Goal: Check status: Check status

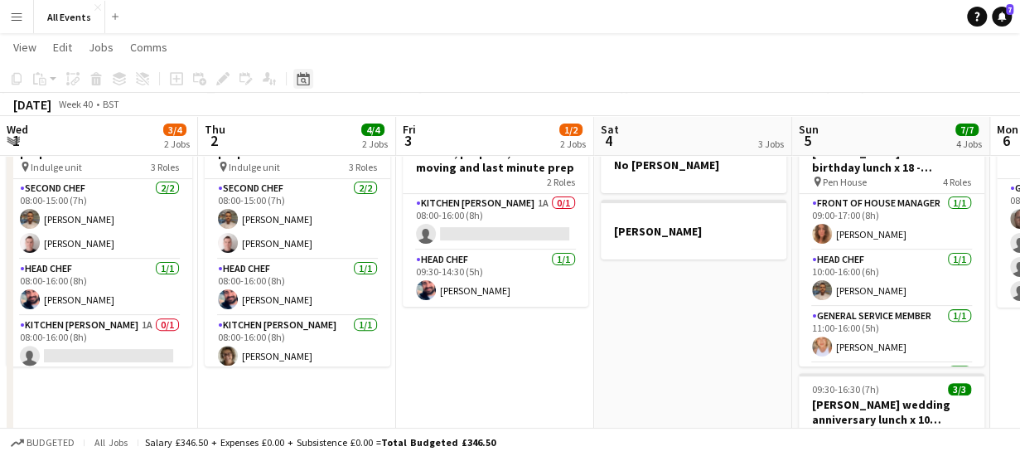
scroll to position [0, 570]
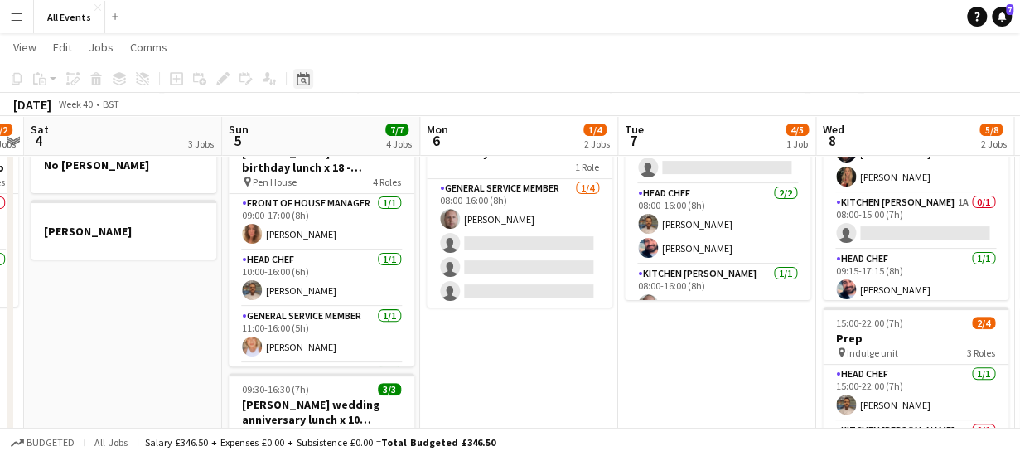
click at [299, 77] on icon at bounding box center [303, 78] width 12 height 13
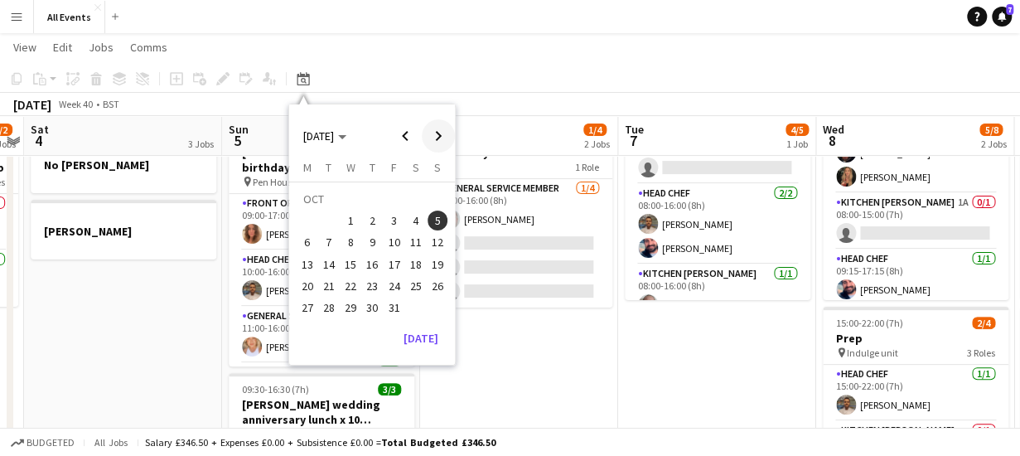
click at [436, 133] on span "Next month" at bounding box center [438, 135] width 33 height 33
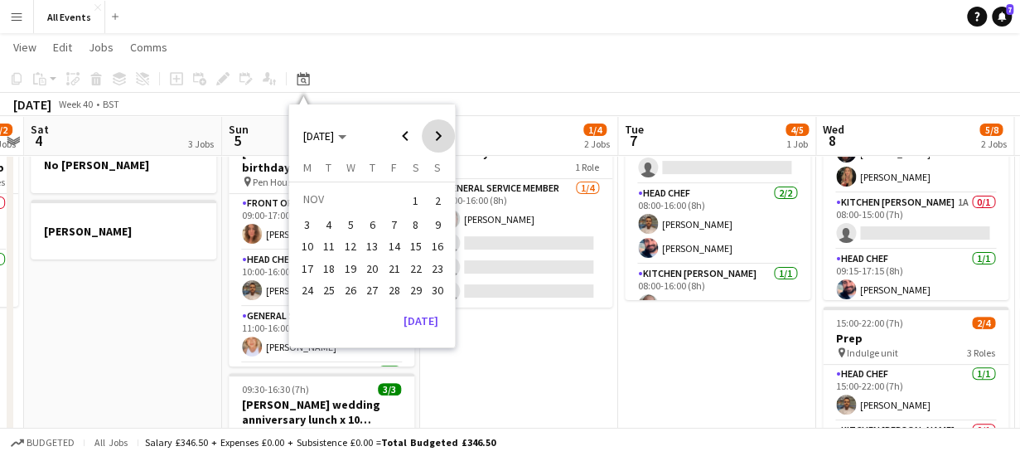
click at [436, 133] on span "Next month" at bounding box center [438, 135] width 33 height 33
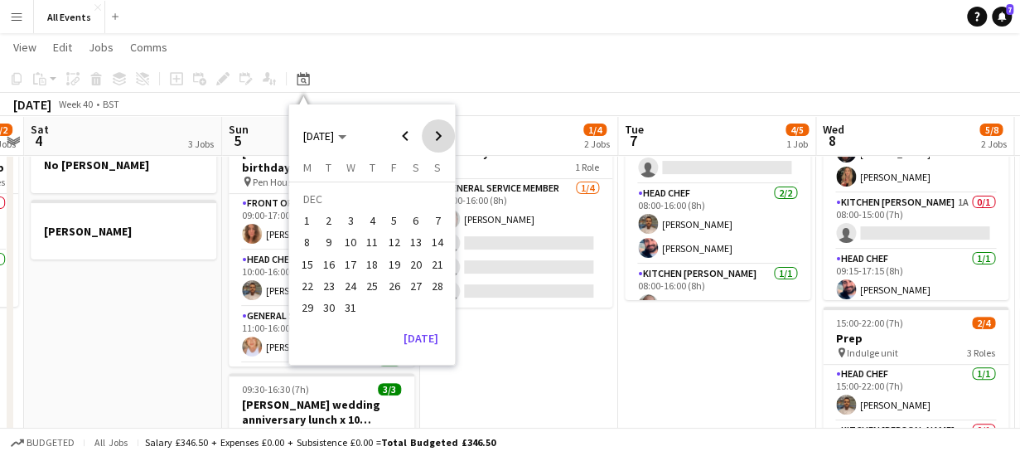
click at [436, 133] on span "Next month" at bounding box center [438, 135] width 33 height 33
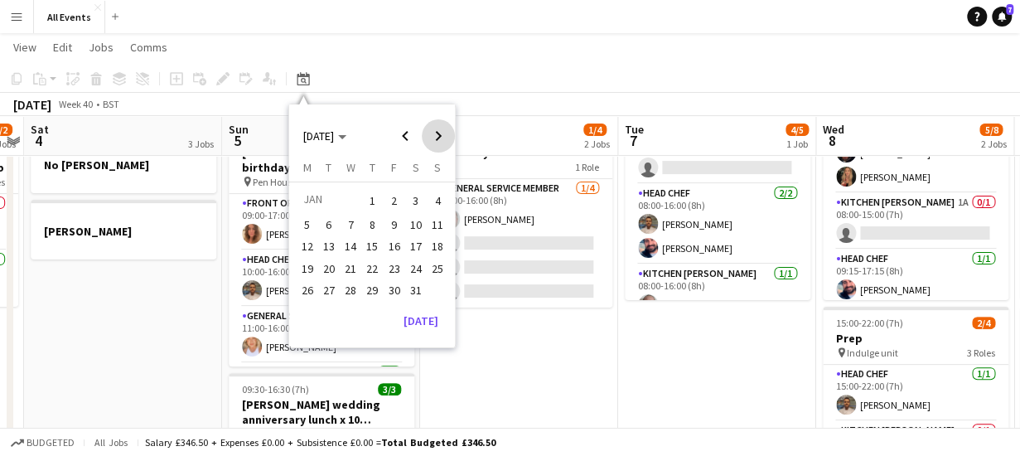
click at [436, 133] on span "Next month" at bounding box center [438, 135] width 33 height 33
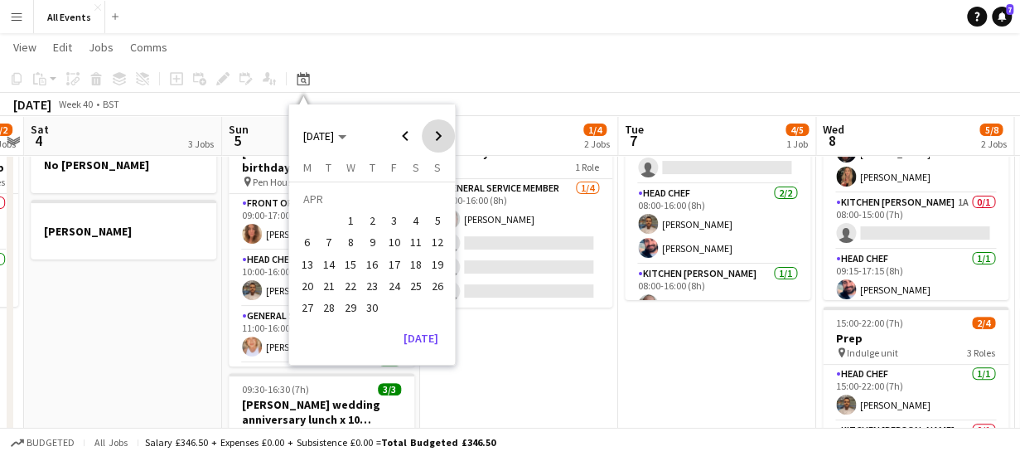
click at [436, 133] on span "Next month" at bounding box center [438, 135] width 33 height 33
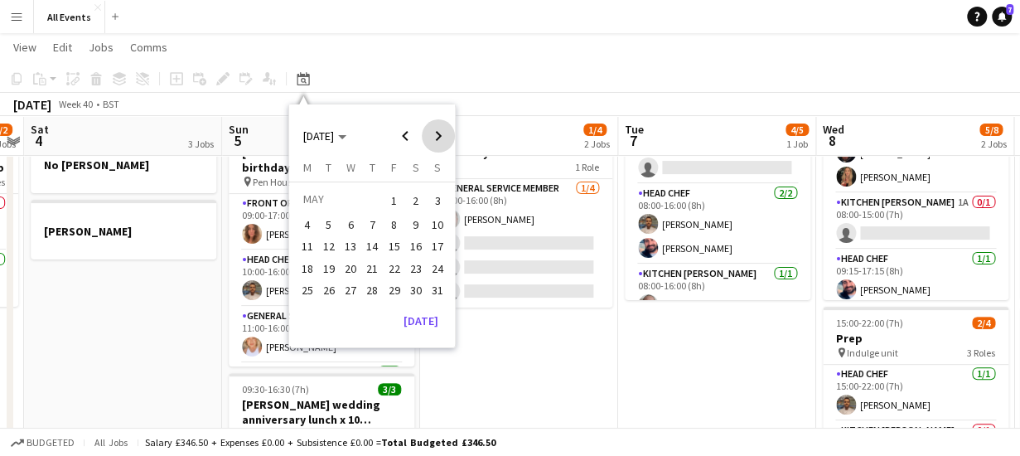
click at [436, 133] on span "Next month" at bounding box center [438, 135] width 33 height 33
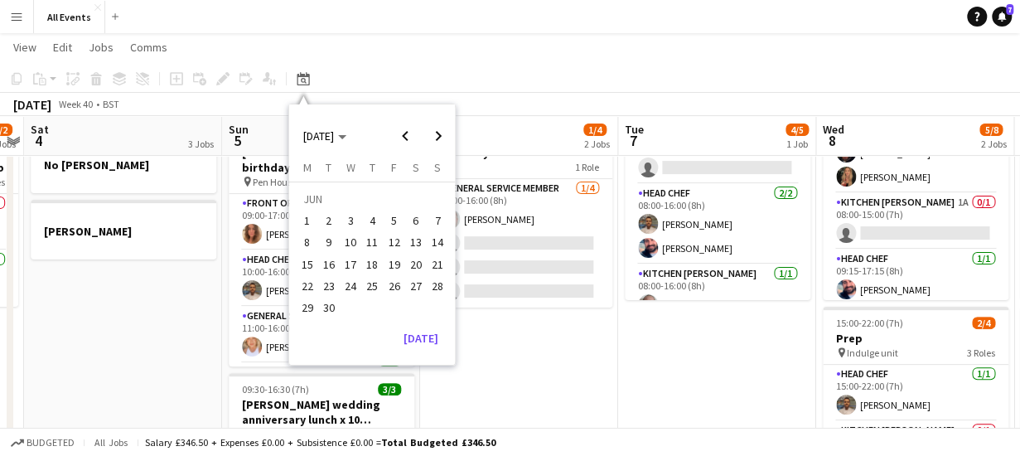
click at [411, 220] on span "6" at bounding box center [416, 221] width 20 height 20
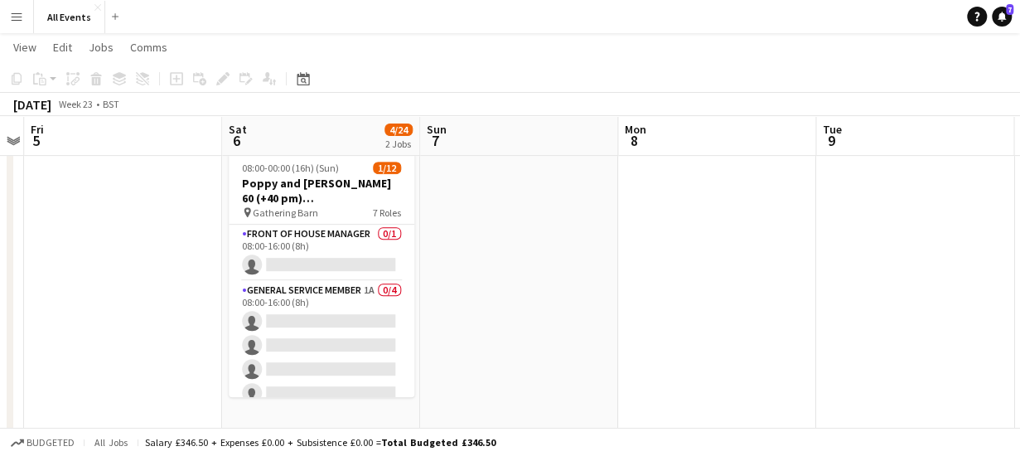
scroll to position [0, 0]
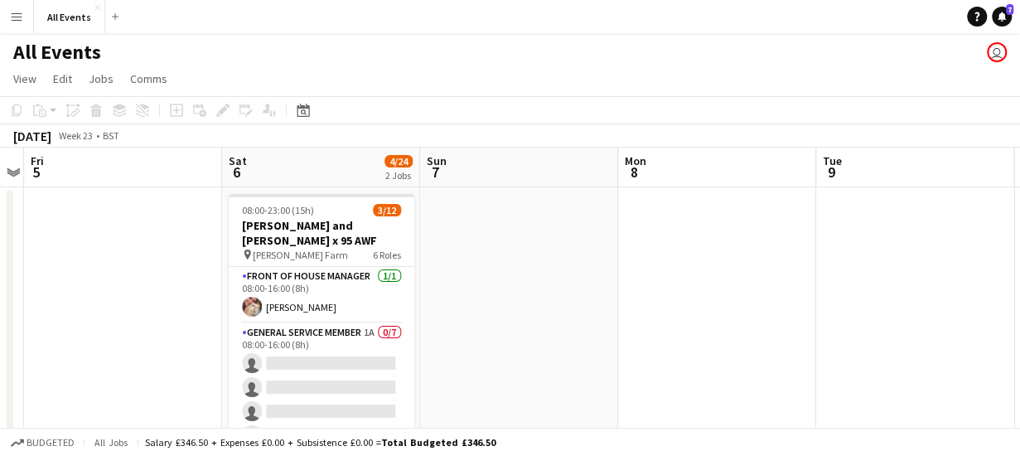
click at [300, 172] on app-board-header-date "Sat 6 4/24 2 Jobs" at bounding box center [321, 168] width 198 height 40
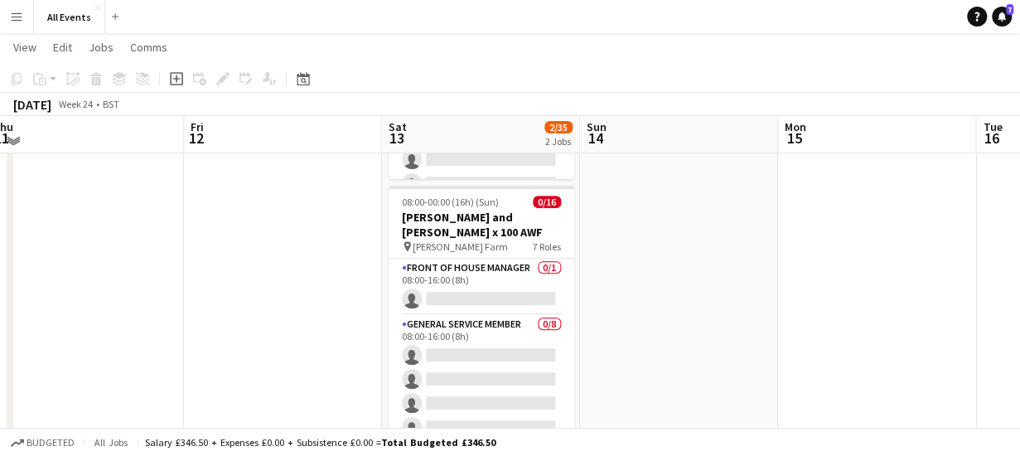
scroll to position [256, 0]
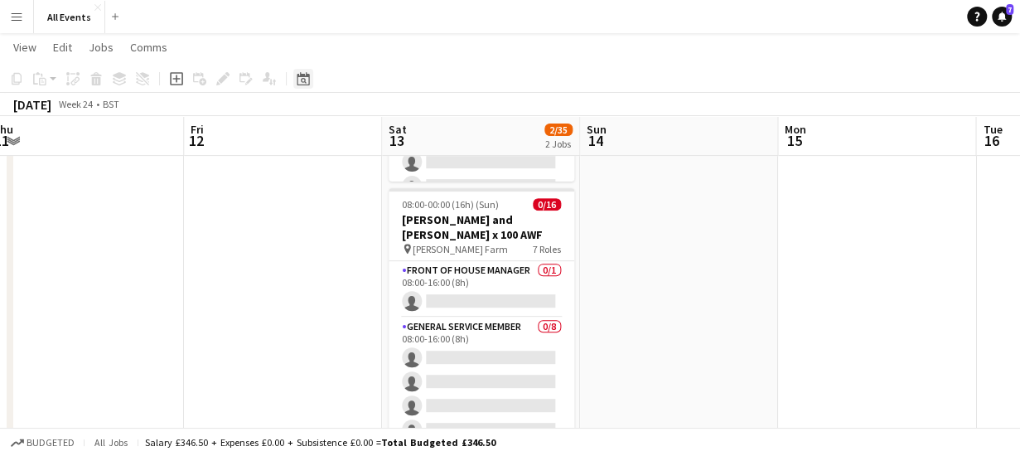
click at [300, 78] on icon "Date picker" at bounding box center [303, 78] width 13 height 13
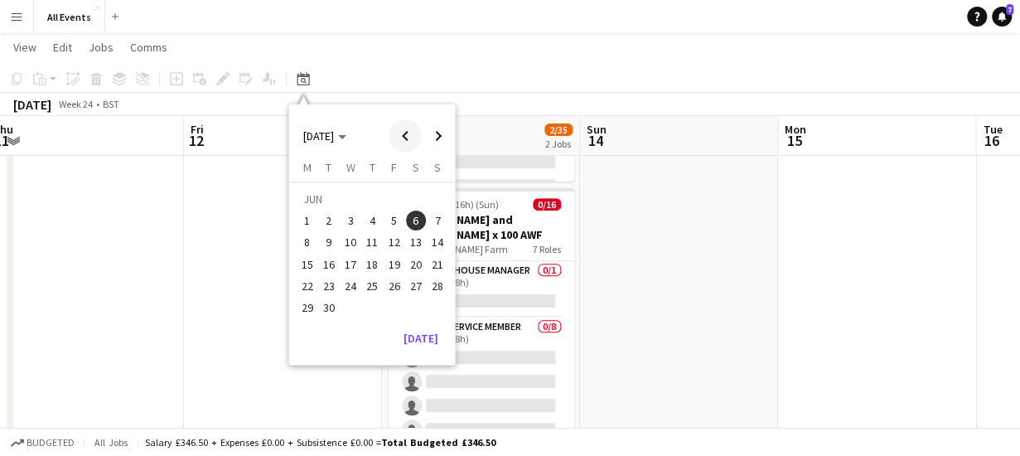
click at [403, 137] on span "Previous month" at bounding box center [405, 135] width 33 height 33
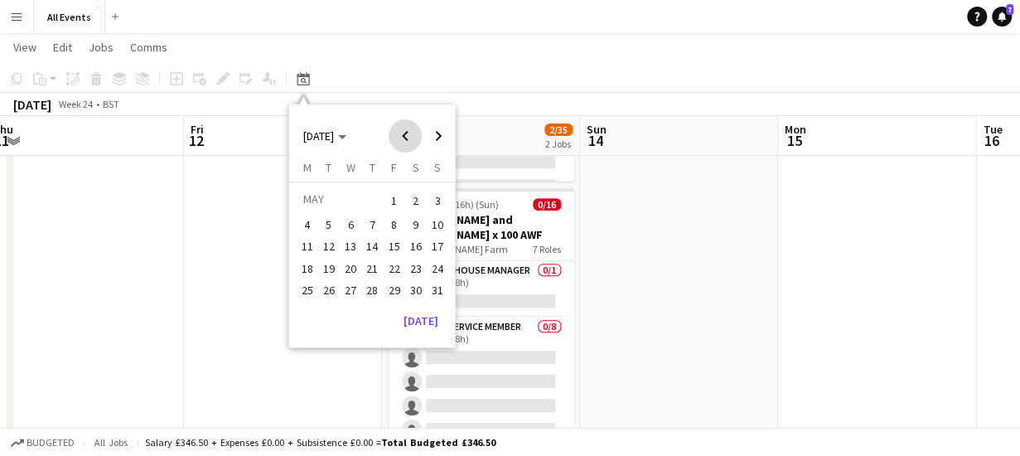
click at [403, 137] on span "Previous month" at bounding box center [405, 135] width 33 height 33
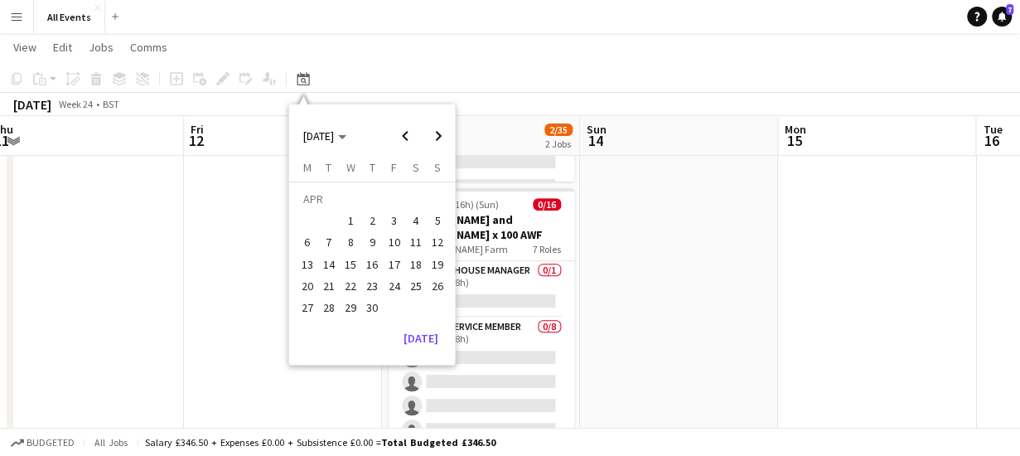
click at [414, 213] on span "4" at bounding box center [416, 221] width 20 height 20
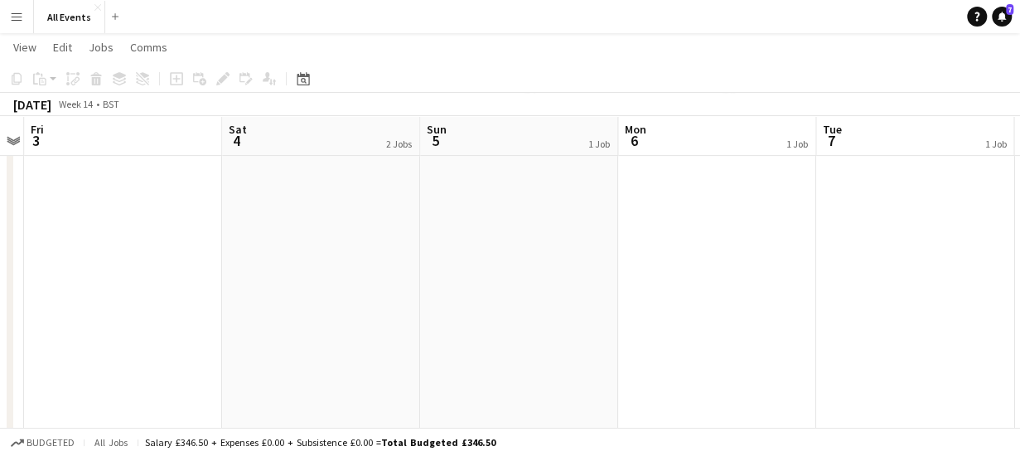
scroll to position [0, 0]
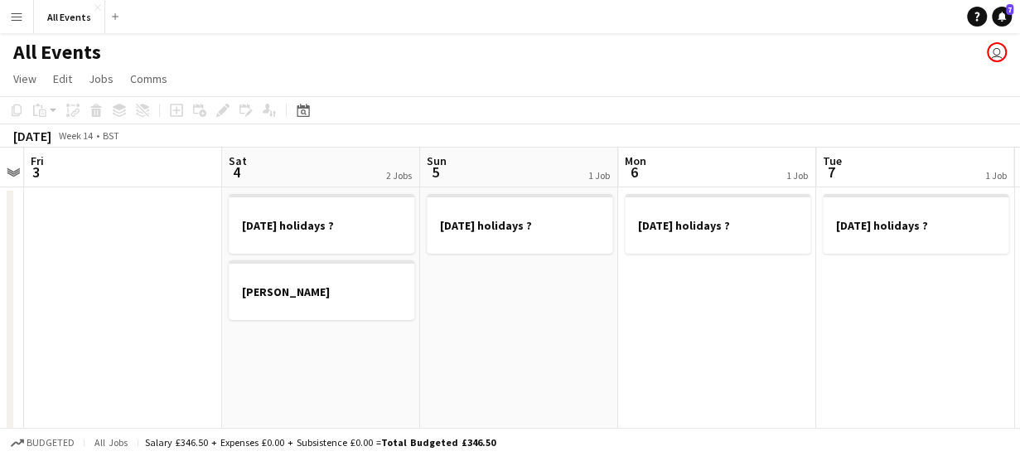
click at [310, 170] on app-board-header-date "Sat 4 2 Jobs" at bounding box center [321, 168] width 198 height 40
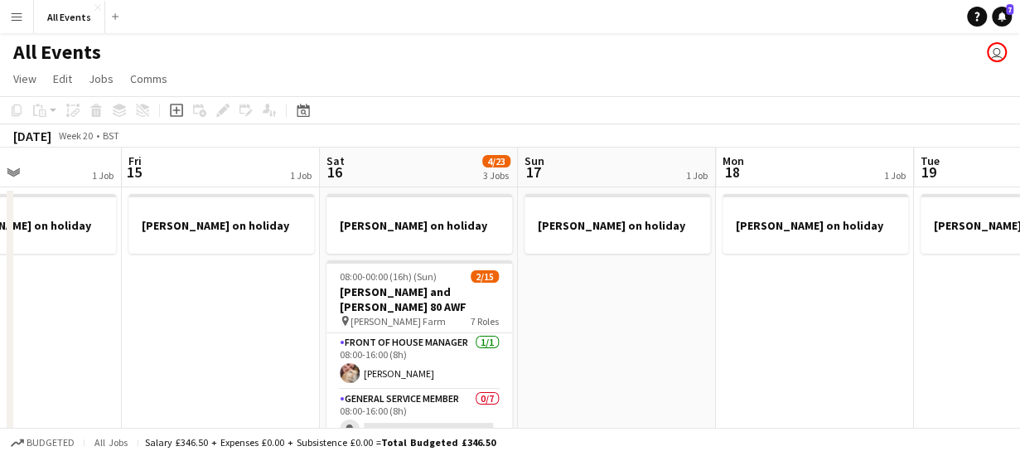
click at [390, 153] on app-board-header-date "Sat 16 4/23 3 Jobs" at bounding box center [419, 168] width 198 height 40
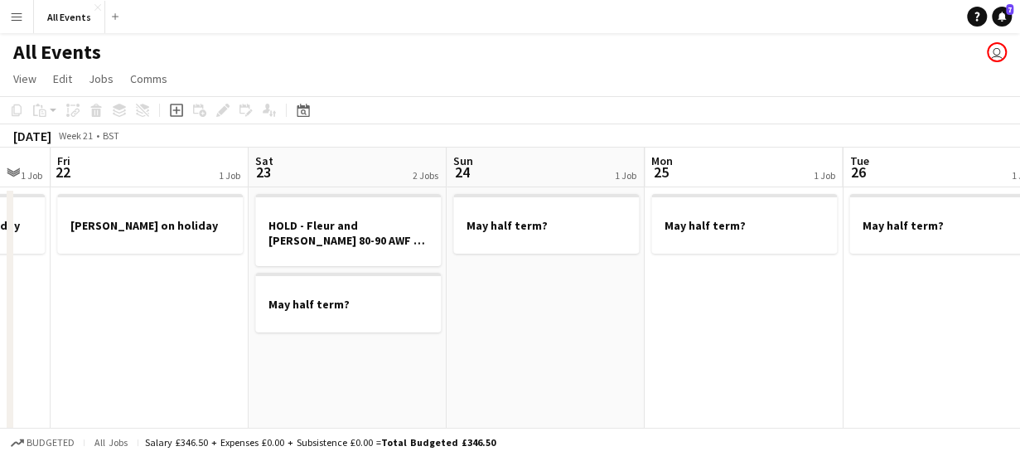
scroll to position [0, 743]
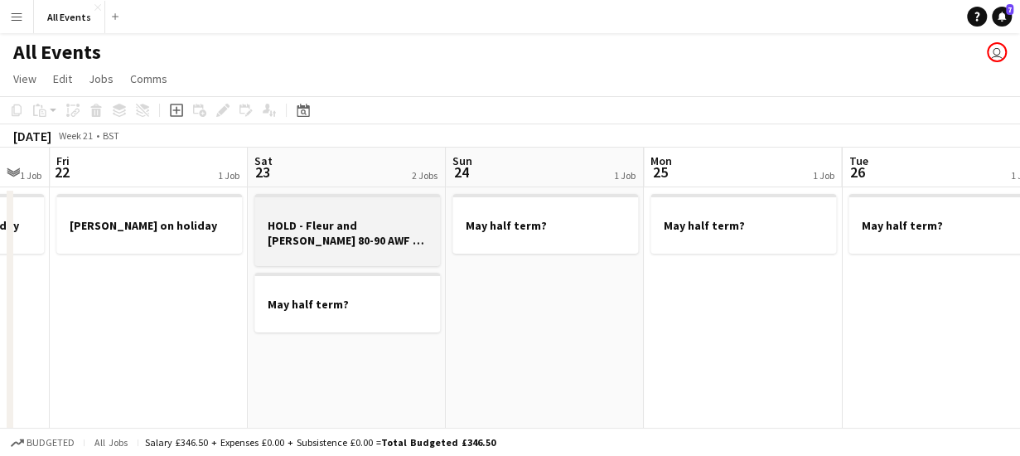
click at [375, 235] on h3 "HOLD - Fleur and [PERSON_NAME] 80-90 AWF - tasting complete" at bounding box center [347, 233] width 186 height 30
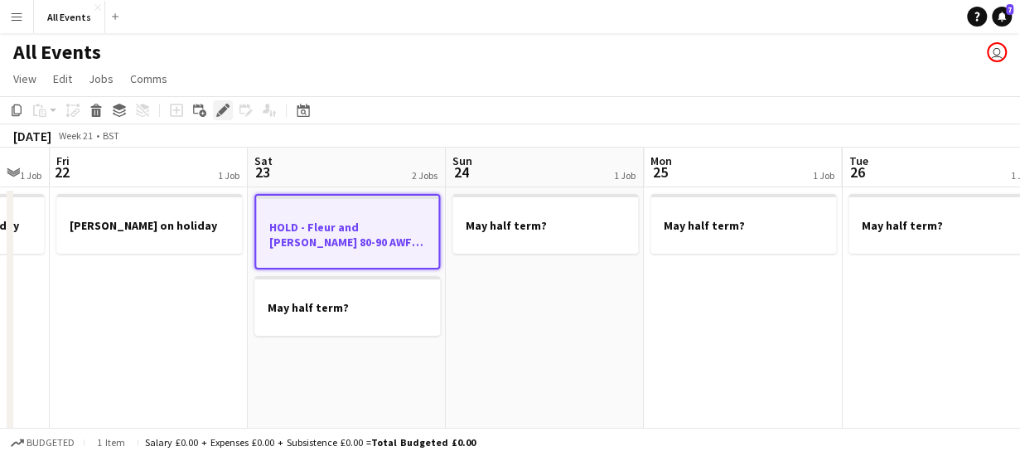
click at [225, 108] on icon at bounding box center [222, 110] width 9 height 9
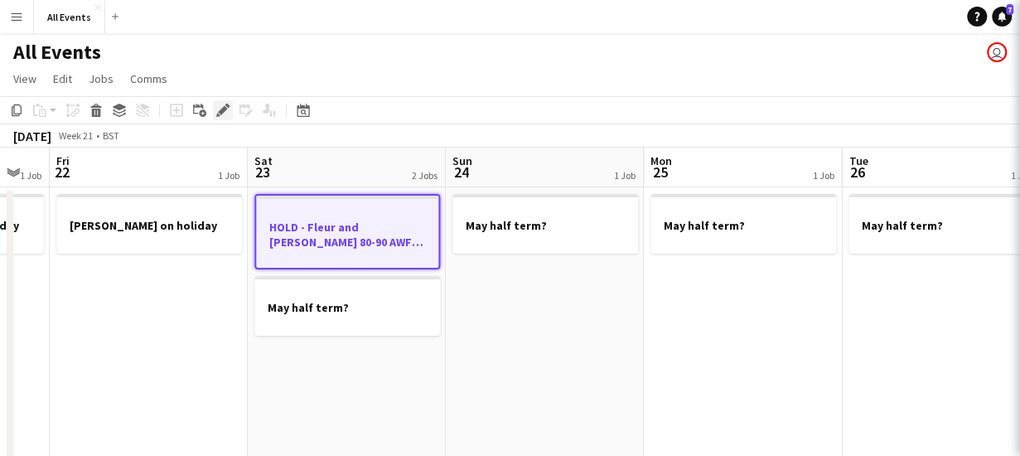
type input "*******"
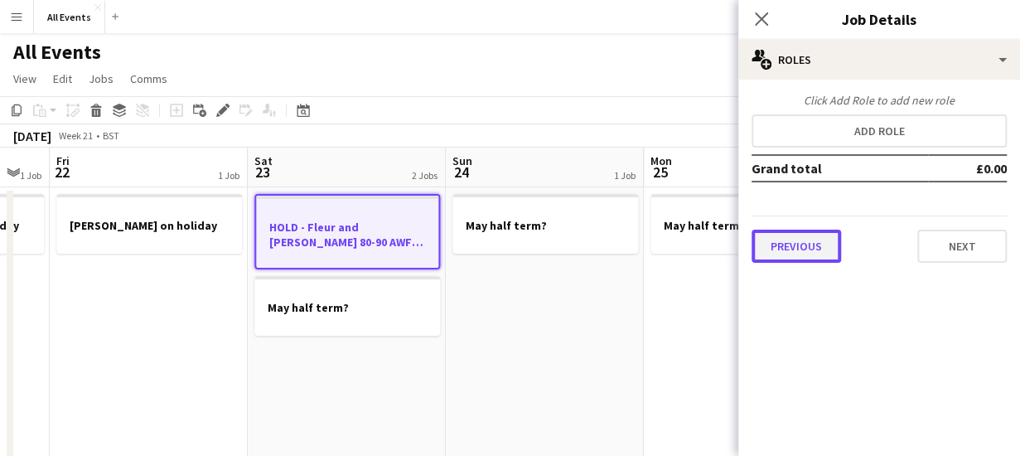
click at [788, 253] on button "Previous" at bounding box center [797, 246] width 90 height 33
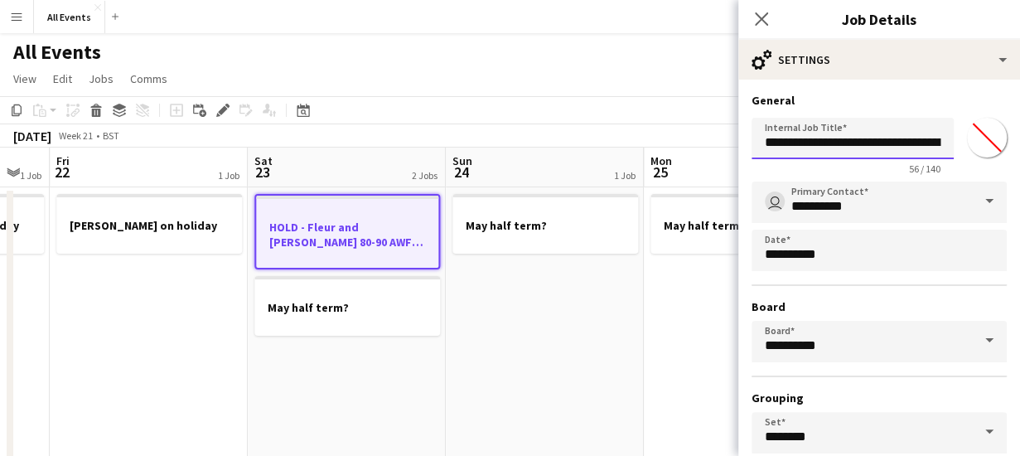
click at [918, 143] on input "**********" at bounding box center [853, 138] width 202 height 41
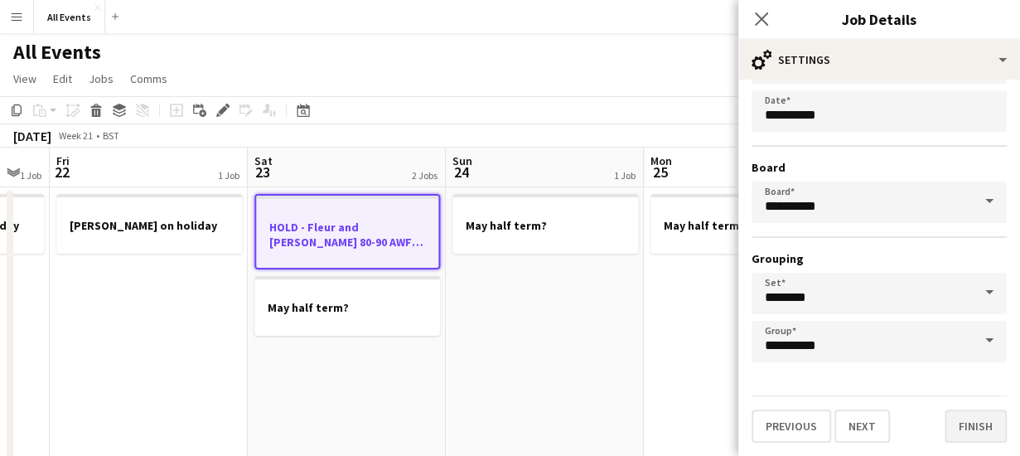
type input "**********"
click at [965, 433] on button "Finish" at bounding box center [976, 425] width 62 height 33
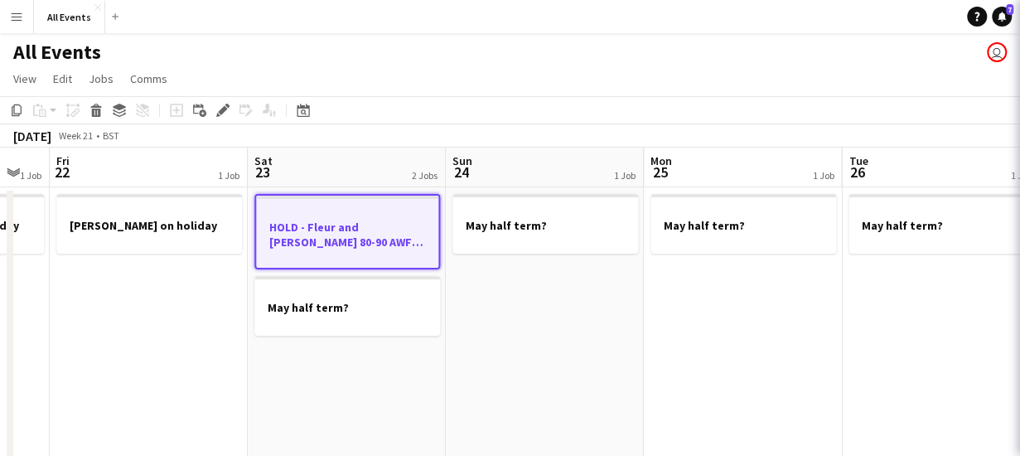
scroll to position [0, 0]
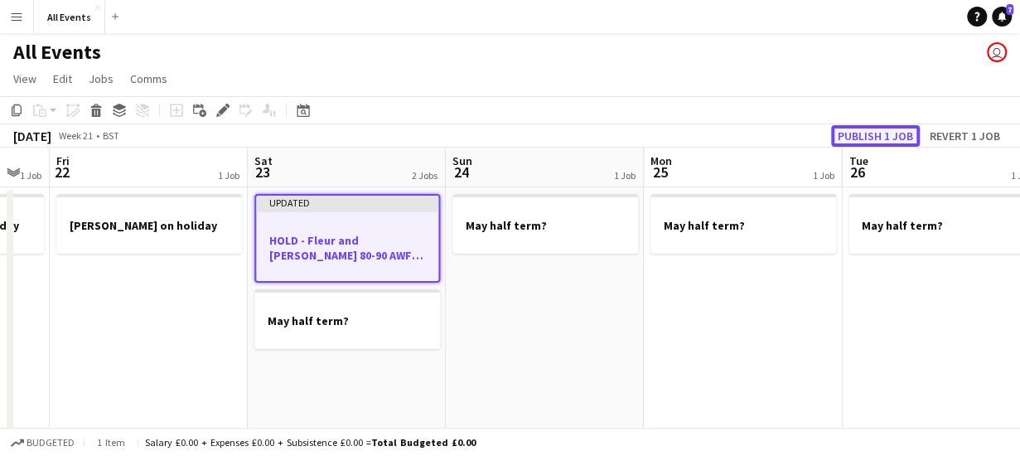
click at [870, 135] on button "Publish 1 job" at bounding box center [875, 136] width 89 height 22
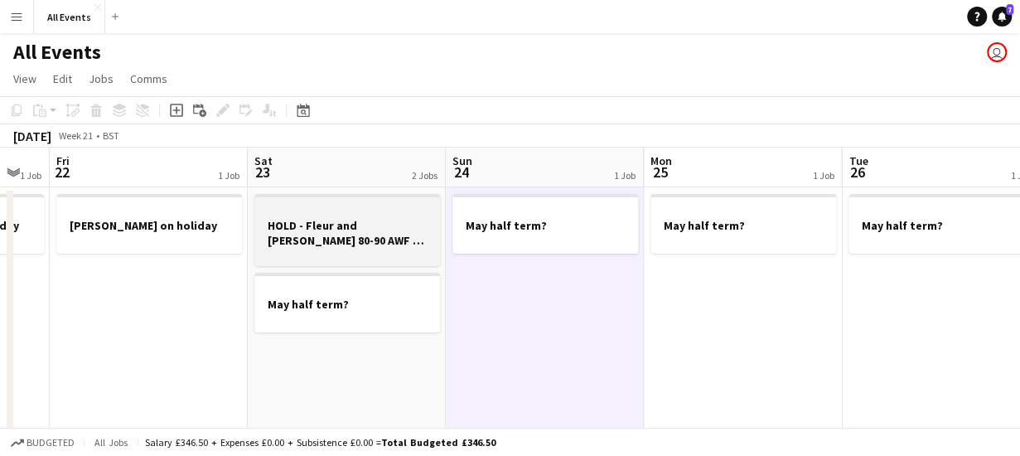
click at [366, 227] on h3 "HOLD - Fleur and [PERSON_NAME] 80-90 AWF - tasting complete ([PERSON_NAME] and …" at bounding box center [347, 233] width 186 height 30
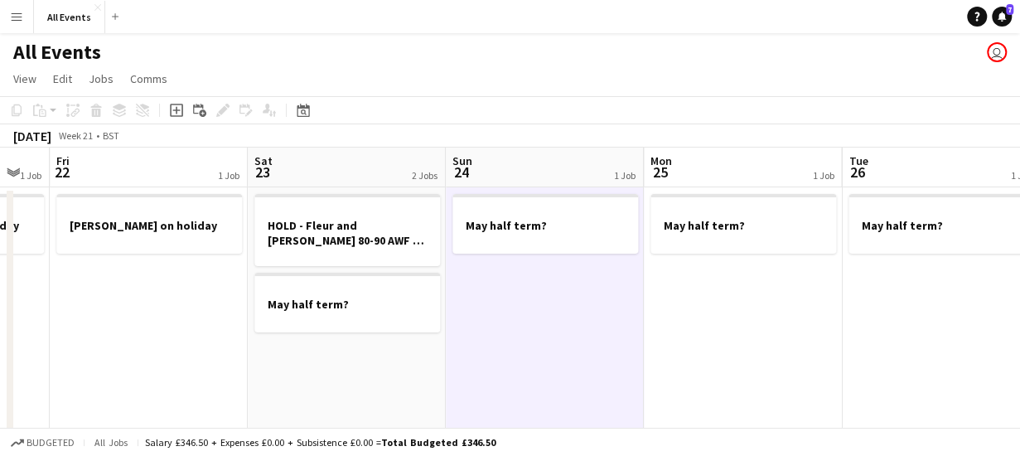
click at [496, 157] on app-board-header-date "Sun 24 1 Job" at bounding box center [545, 168] width 198 height 40
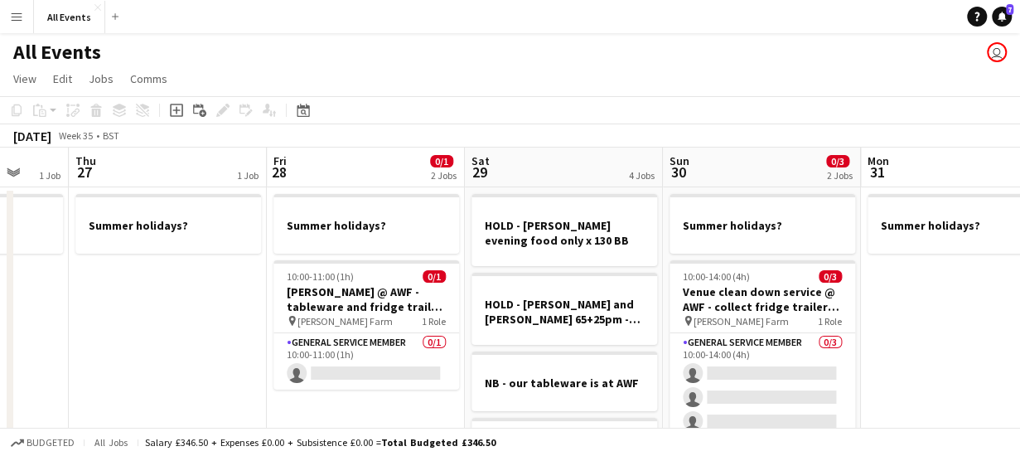
click at [564, 168] on app-board-header-date "Sat 29 4 Jobs" at bounding box center [564, 168] width 198 height 40
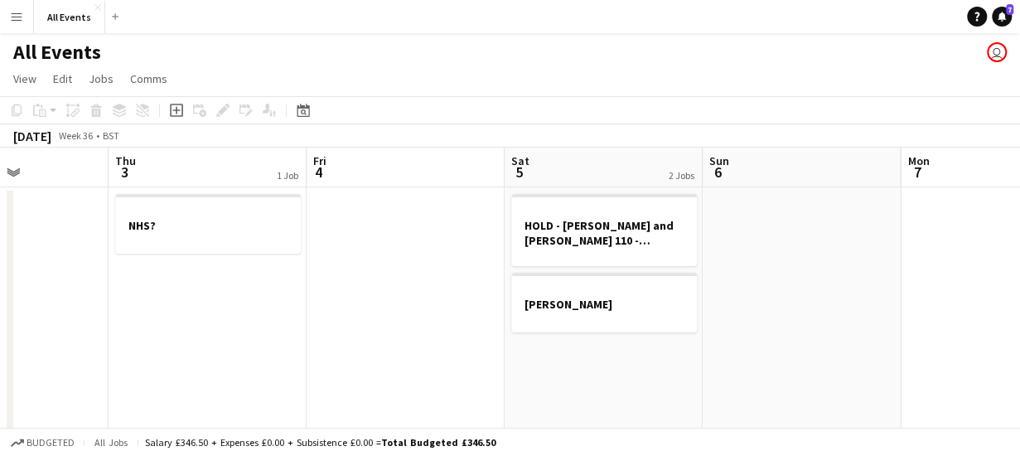
scroll to position [0, 433]
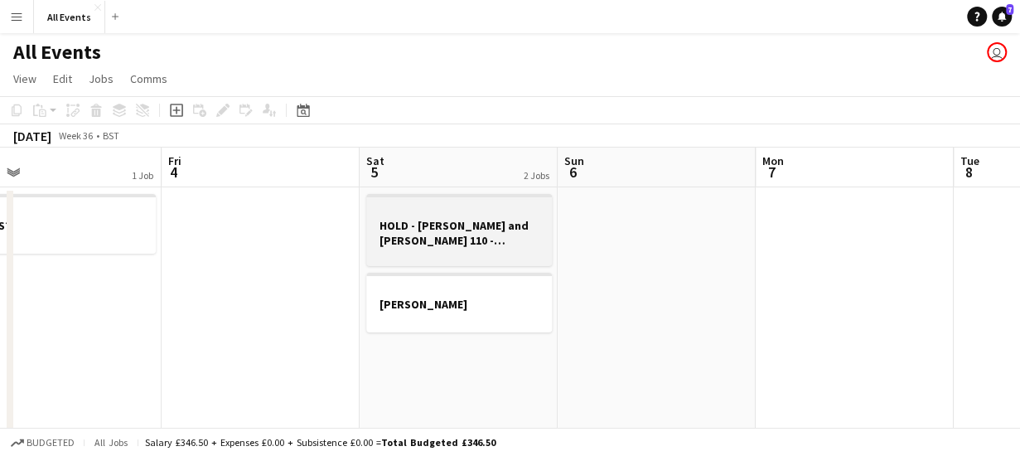
click at [468, 229] on h3 "HOLD - [PERSON_NAME] and [PERSON_NAME] 110 - marquee at [PERSON_NAME][GEOGRAPHI…" at bounding box center [459, 233] width 186 height 30
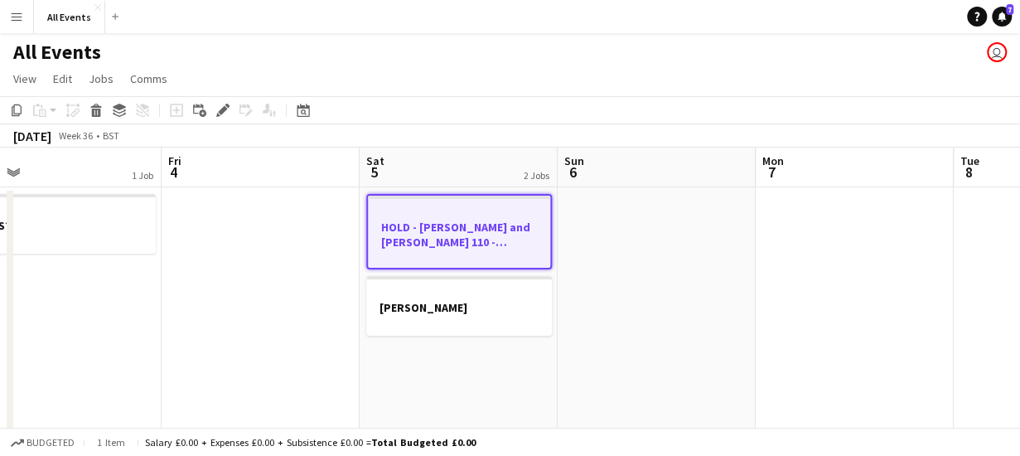
click at [426, 157] on app-board-header-date "Sat 5 2 Jobs" at bounding box center [459, 168] width 198 height 40
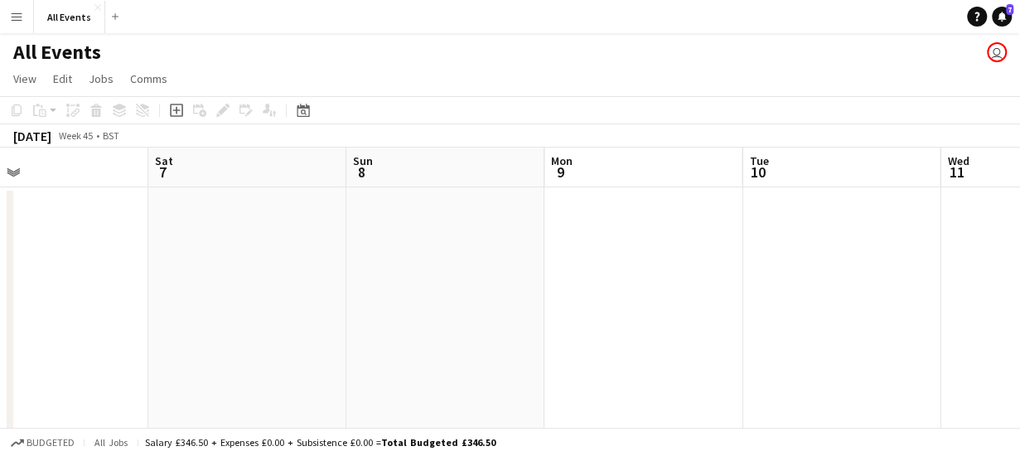
scroll to position [0, 517]
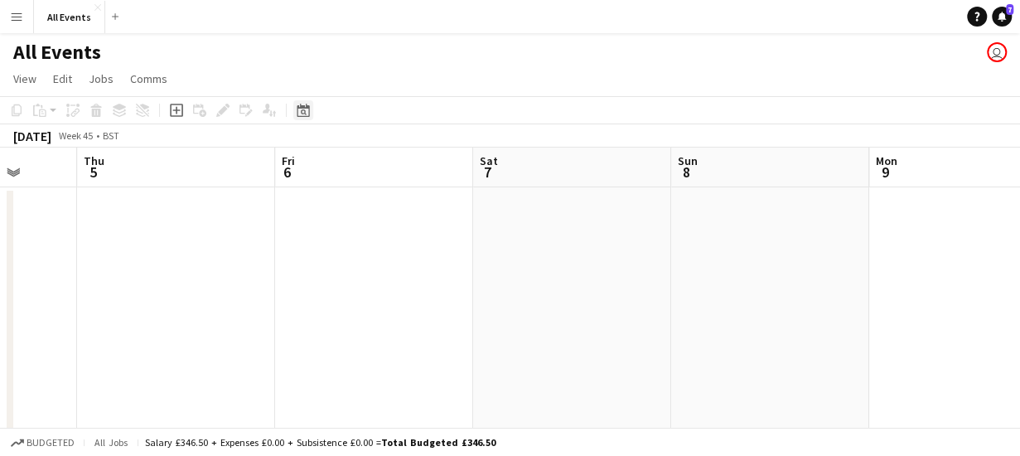
click at [302, 107] on icon at bounding box center [303, 110] width 12 height 13
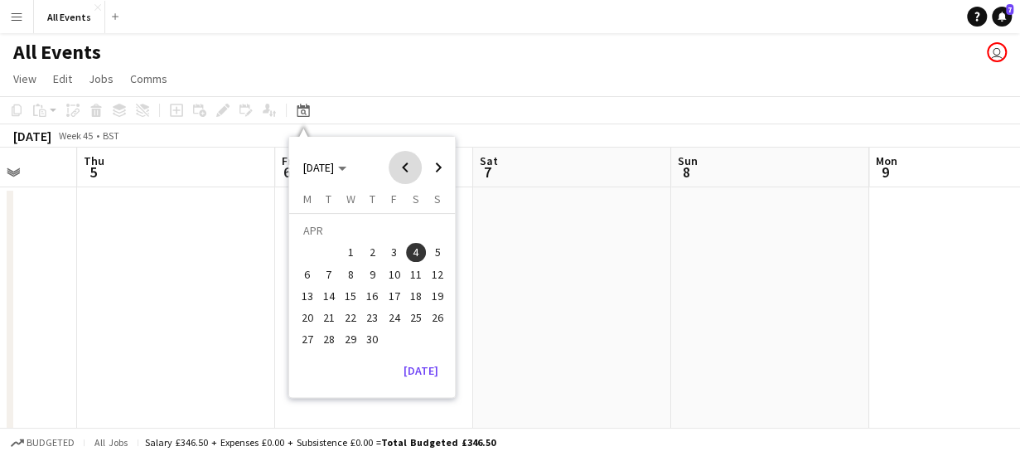
click at [406, 166] on span "Previous month" at bounding box center [405, 167] width 33 height 33
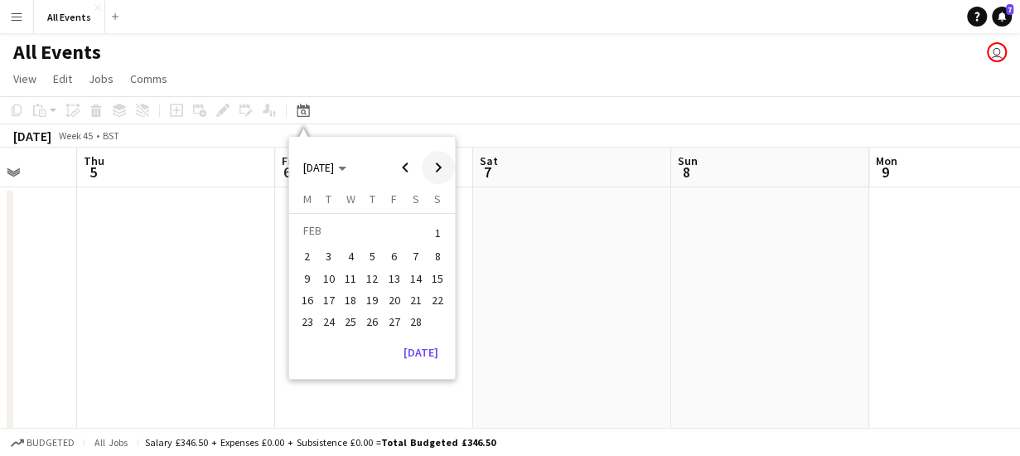
click at [441, 166] on span "Next month" at bounding box center [438, 167] width 33 height 33
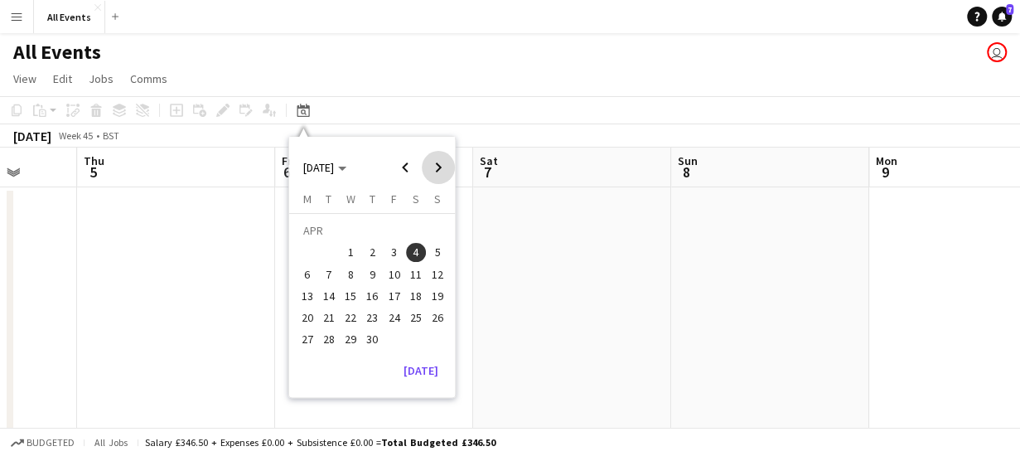
click at [441, 166] on span "Next month" at bounding box center [438, 167] width 33 height 33
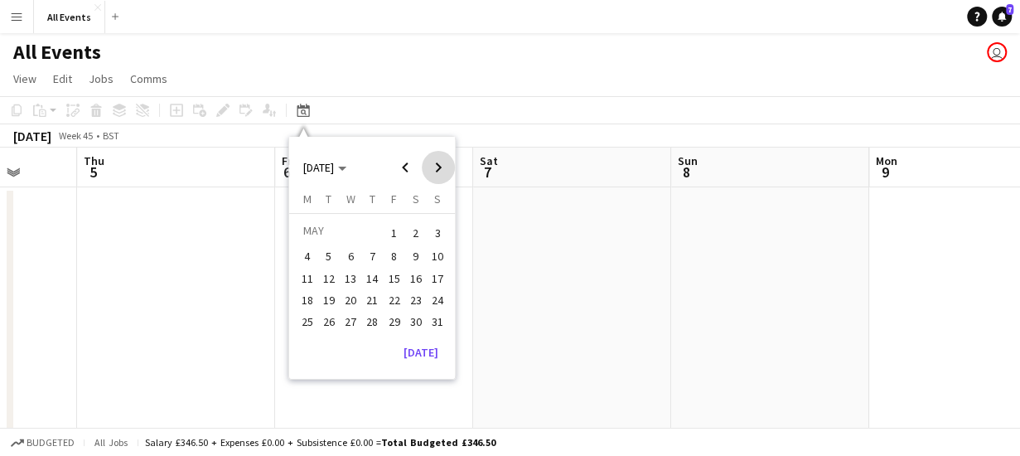
click at [441, 166] on span "Next month" at bounding box center [438, 167] width 33 height 33
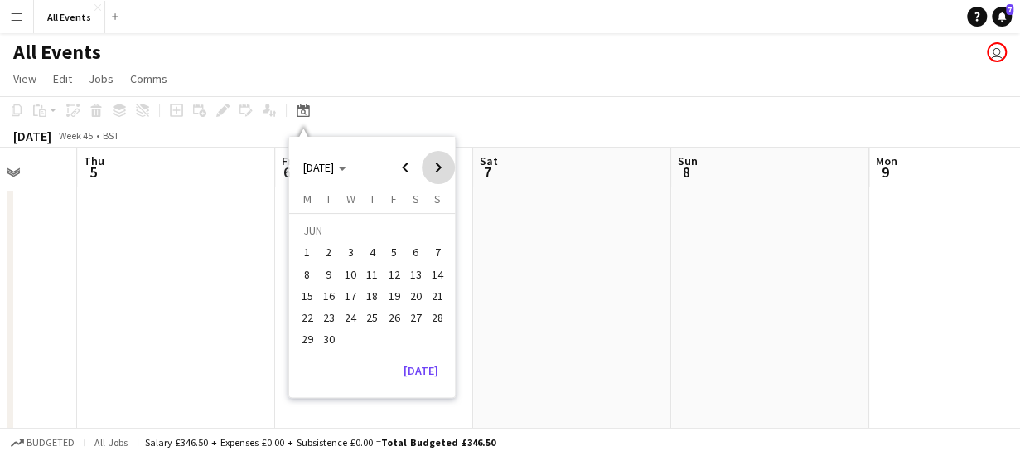
click at [441, 166] on span "Next month" at bounding box center [438, 167] width 33 height 33
click at [349, 277] on span "12" at bounding box center [351, 279] width 20 height 20
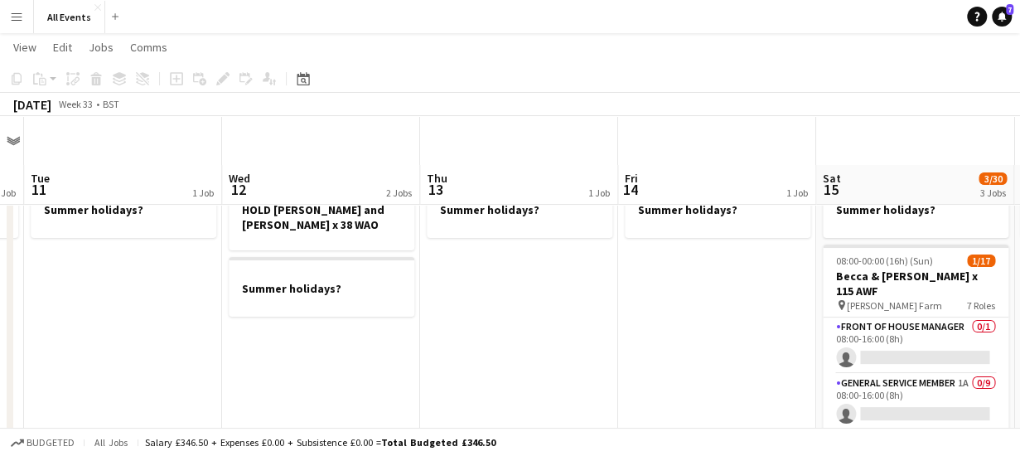
scroll to position [0, 0]
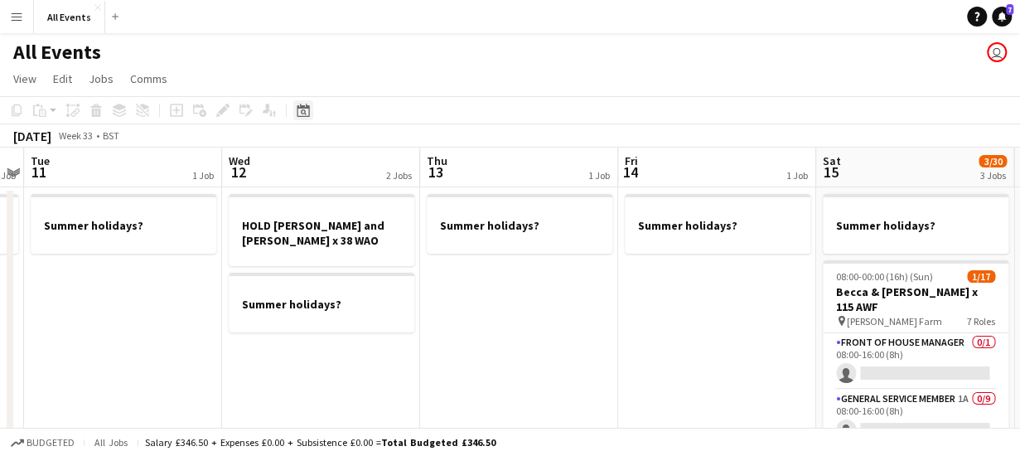
click at [305, 110] on icon "Date picker" at bounding box center [303, 110] width 13 height 13
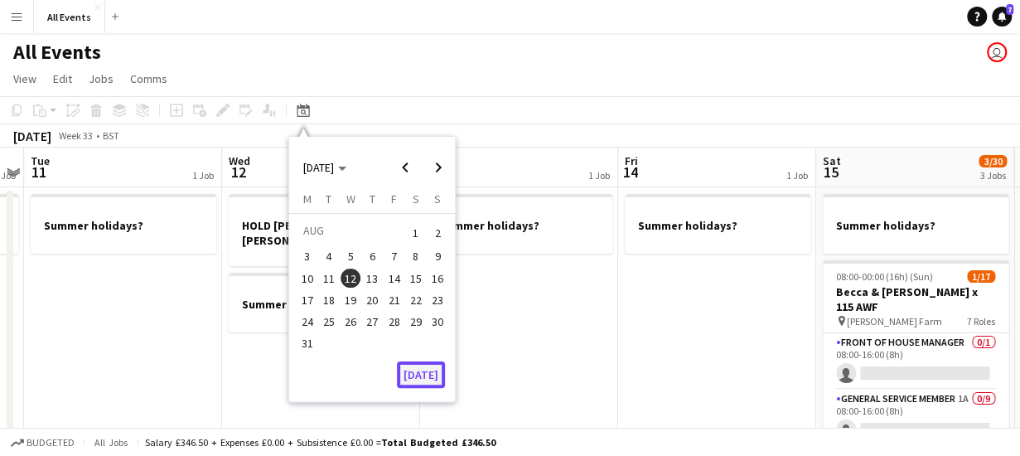
click at [432, 377] on button "[DATE]" at bounding box center [421, 374] width 48 height 27
